Goal: Information Seeking & Learning: Compare options

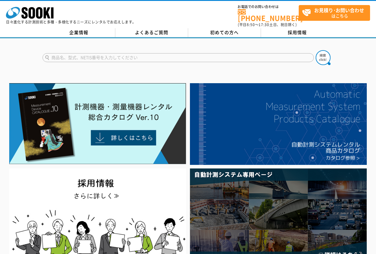
click at [196, 53] on input "text" at bounding box center [179, 57] width 272 height 9
type input "ダストモニタ"
click at [316, 50] on button at bounding box center [323, 57] width 15 height 15
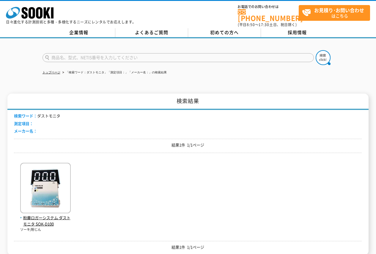
scroll to position [30, 0]
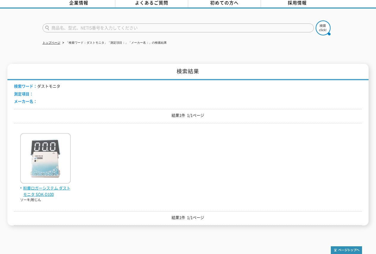
click at [56, 167] on img at bounding box center [45, 159] width 51 height 52
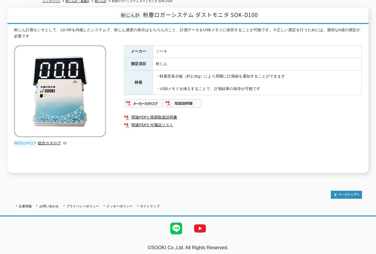
scroll to position [12, 0]
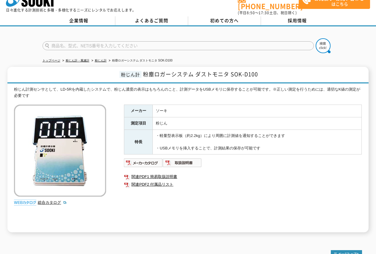
click at [143, 41] on input "text" at bounding box center [179, 45] width 272 height 9
type input "SOK-"
click at [316, 38] on button at bounding box center [323, 45] width 15 height 15
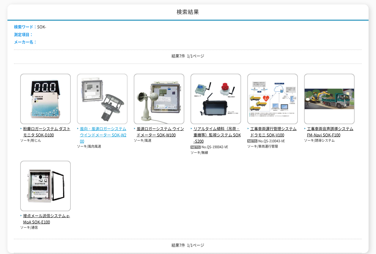
scroll to position [30, 0]
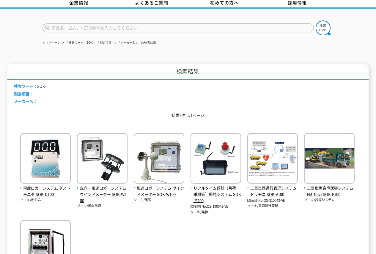
click at [122, 24] on input "text" at bounding box center [179, 28] width 272 height 9
type input "商品名、型式、NETIS番号を入力してください"
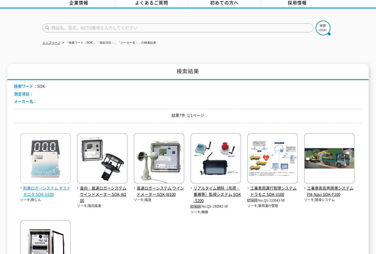
type input "商品名、型式、NETIS番号を入力してください"
click at [47, 190] on span "粉塵ロガーシステム ダストモニタ SOK-D100" at bounding box center [45, 191] width 51 height 12
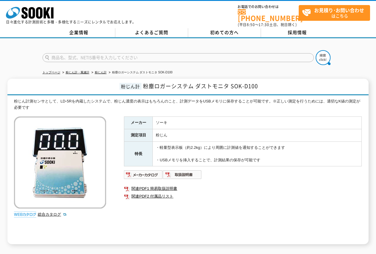
click at [161, 56] on input "text" at bounding box center [179, 57] width 272 height 9
type input "LD-3K2"
click at [316, 50] on button at bounding box center [323, 57] width 15 height 15
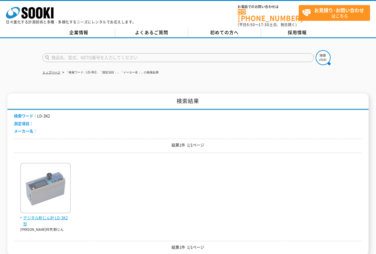
click at [55, 188] on img at bounding box center [45, 189] width 51 height 52
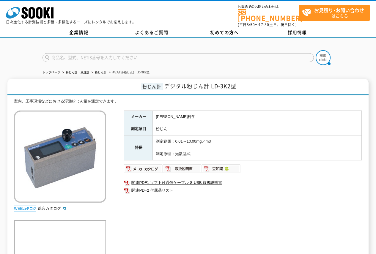
click at [127, 59] on form at bounding box center [189, 58] width 292 height 17
click at [128, 55] on input "text" at bounding box center [179, 57] width 272 height 9
type input "ダストモニタ"
click at [316, 50] on button at bounding box center [323, 57] width 15 height 15
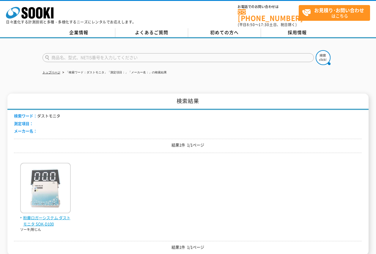
click at [29, 184] on img at bounding box center [45, 189] width 51 height 52
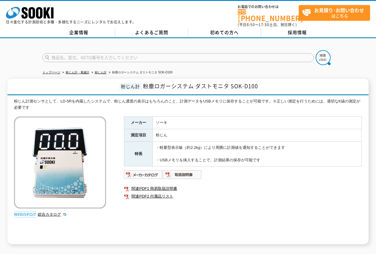
click at [184, 55] on input "text" at bounding box center [179, 57] width 272 height 9
type input "D-TECT200"
click at [316, 50] on button at bounding box center [323, 57] width 15 height 15
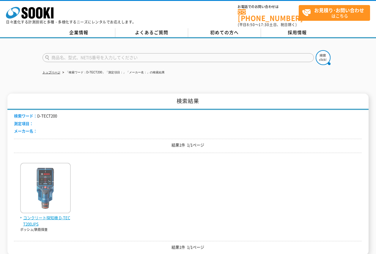
click at [65, 189] on img at bounding box center [45, 189] width 51 height 52
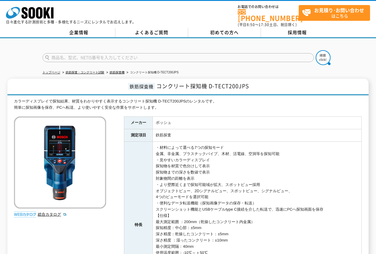
click at [159, 85] on span "コンクリート探知機 D-TECT200JPS" at bounding box center [203, 86] width 93 height 8
drag, startPoint x: 159, startPoint y: 84, endPoint x: 206, endPoint y: 87, distance: 46.9
click at [206, 87] on h1 "鉄筋探査機 コンクリート探知機 D-TECT200JPS" at bounding box center [187, 87] width 361 height 17
click at [229, 57] on input "text" at bounding box center [179, 57] width 272 height 9
type input "NX"
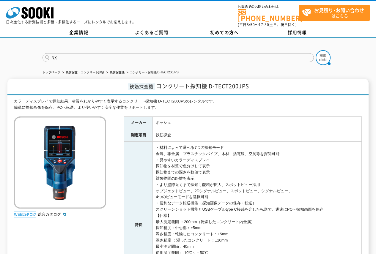
click at [316, 50] on button at bounding box center [323, 57] width 15 height 15
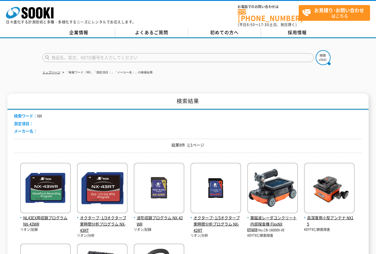
scroll to position [89, 0]
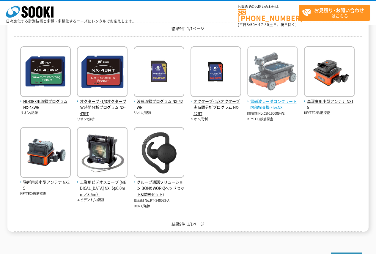
click at [276, 102] on span "電磁波レーダコンクリート内部探査機 FlexNX" at bounding box center [273, 105] width 51 height 12
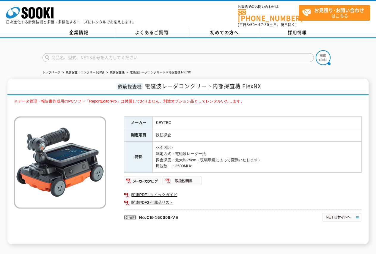
click at [161, 53] on input "text" at bounding box center [179, 57] width 272 height 9
type input "NX25"
click at [316, 50] on button at bounding box center [323, 57] width 15 height 15
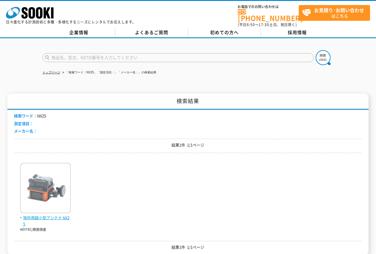
click at [51, 176] on img at bounding box center [45, 189] width 51 height 52
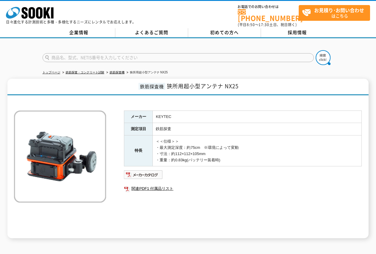
click at [222, 53] on input "text" at bounding box center [179, 57] width 272 height 9
paste input "NX15"
type input "NX15"
click at [316, 50] on button at bounding box center [323, 57] width 15 height 15
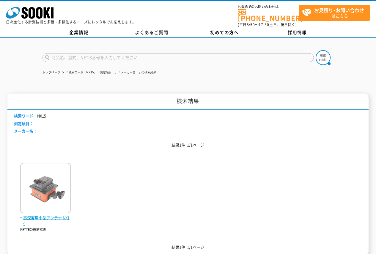
click at [60, 190] on img at bounding box center [45, 189] width 51 height 52
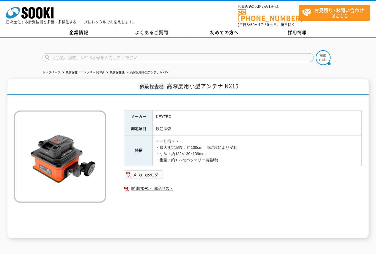
click at [193, 53] on input "text" at bounding box center [179, 57] width 272 height 9
paste input "SIR-EZ LT"
type input "SIR-EZ LT"
click at [321, 51] on img at bounding box center [323, 57] width 15 height 15
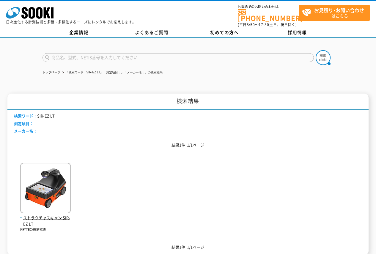
click at [49, 175] on img at bounding box center [45, 189] width 51 height 52
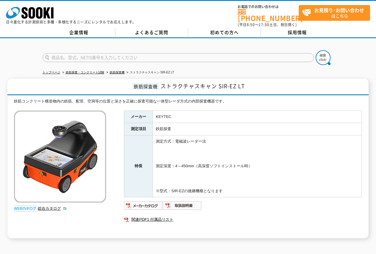
click at [231, 54] on input "text" at bounding box center [179, 57] width 272 height 9
paste input "SIR-EZ XT"
type input "SIR-EZ XT"
click at [320, 50] on img at bounding box center [323, 57] width 15 height 15
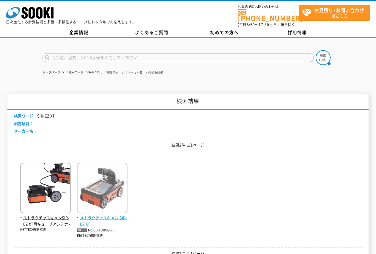
click at [86, 199] on img at bounding box center [102, 189] width 51 height 52
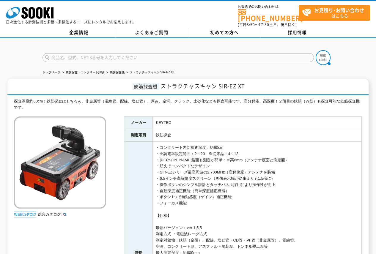
click at [291, 53] on input "text" at bounding box center [179, 57] width 272 height 9
paste input "SIR-EZ"
type input "SIR-EZ"
click at [336, 54] on div "SIR-EZ" at bounding box center [188, 52] width 376 height 29
click at [326, 58] on img at bounding box center [323, 57] width 15 height 15
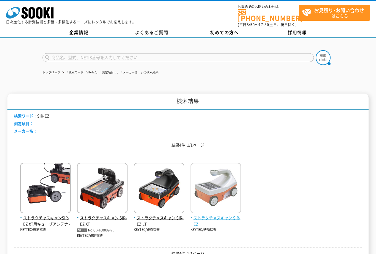
click at [213, 192] on img at bounding box center [216, 189] width 51 height 52
